Goal: Transaction & Acquisition: Purchase product/service

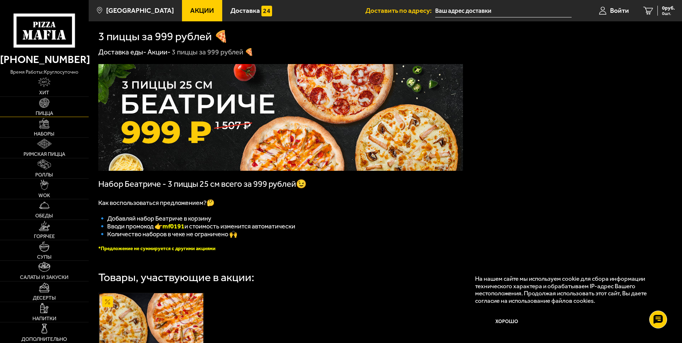
click at [49, 115] on span "Пицца" at bounding box center [44, 113] width 17 height 5
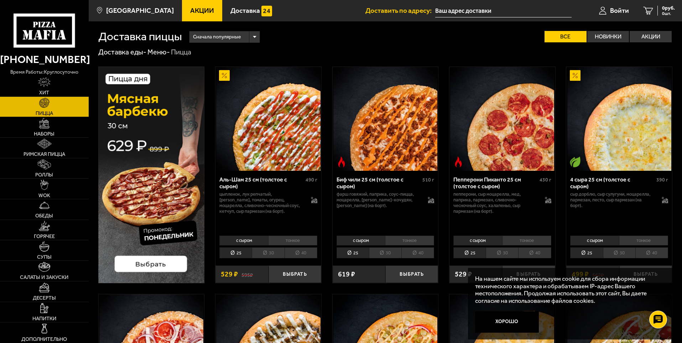
click at [201, 11] on span "Акции" at bounding box center [202, 10] width 24 height 7
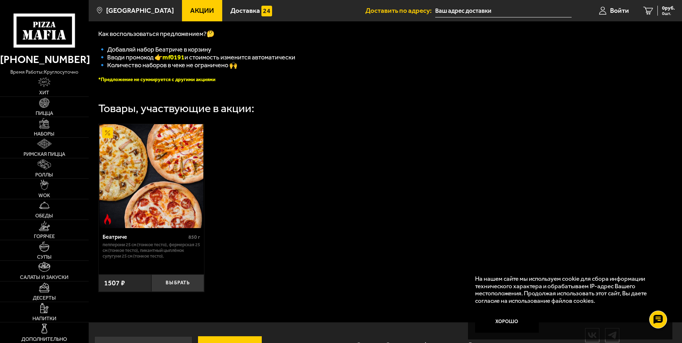
scroll to position [199, 0]
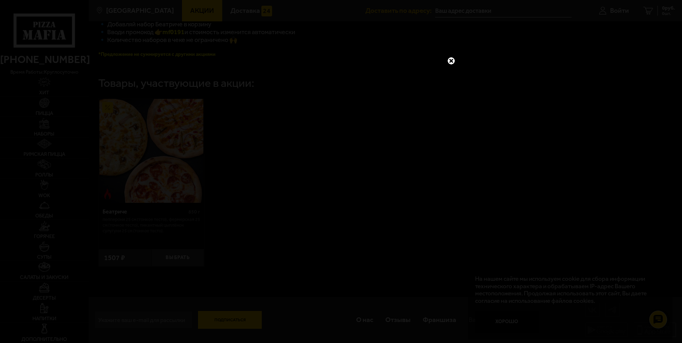
click at [450, 59] on link at bounding box center [450, 60] width 9 height 9
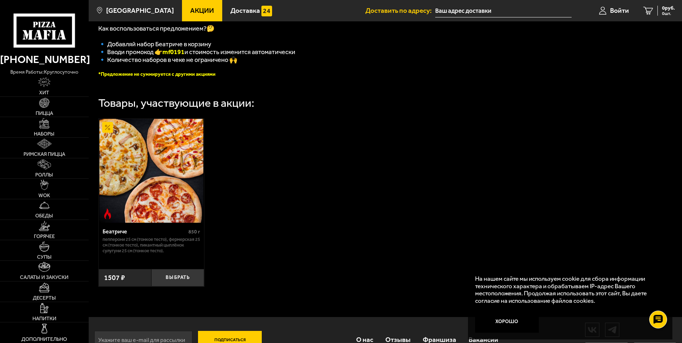
scroll to position [163, 0]
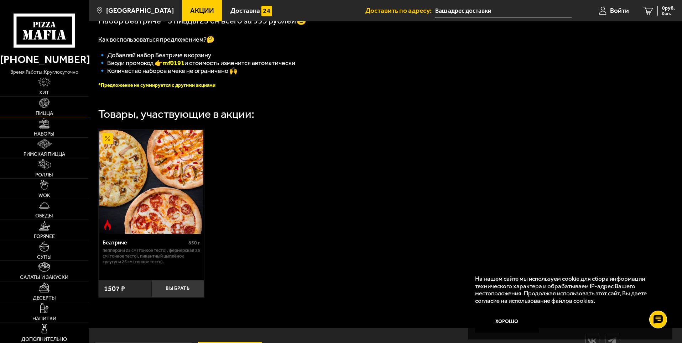
click at [48, 113] on span "Пицца" at bounding box center [44, 113] width 17 height 5
